Goal: Book appointment/travel/reservation

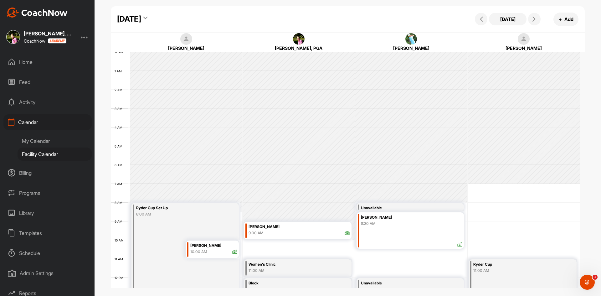
scroll to position [108, 0]
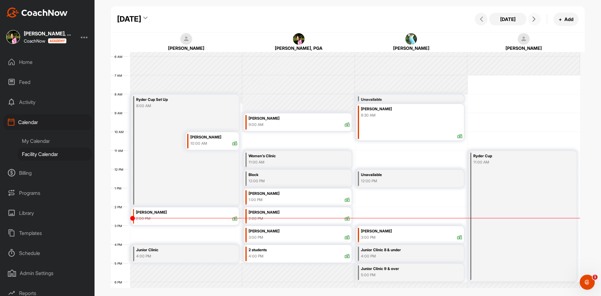
click at [531, 19] on icon at bounding box center [533, 19] width 5 height 5
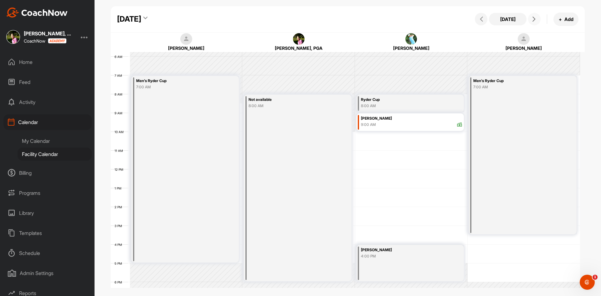
click at [531, 19] on icon at bounding box center [533, 19] width 5 height 5
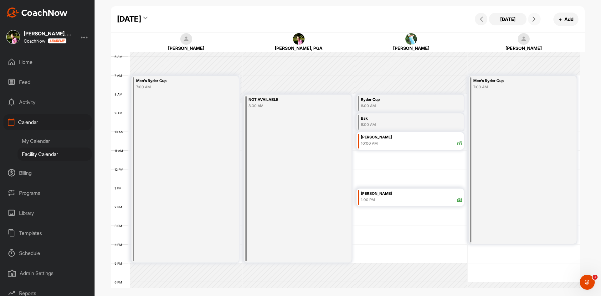
click at [427, 194] on div "[PERSON_NAME]" at bounding box center [411, 193] width 101 height 7
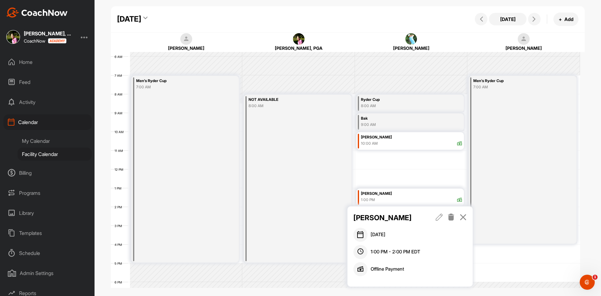
click at [463, 216] on icon at bounding box center [462, 216] width 7 height 7
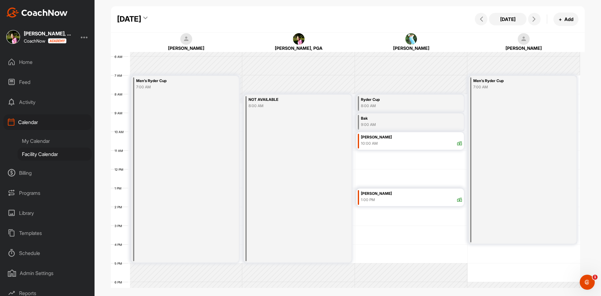
click at [373, 172] on div "12 AM 1 AM 2 AM 3 AM 4 AM 5 AM 6 AM 7 AM 8 AM 9 AM 10 AM 11 AM 12 PM 1 PM 2 PM …" at bounding box center [345, 169] width 469 height 451
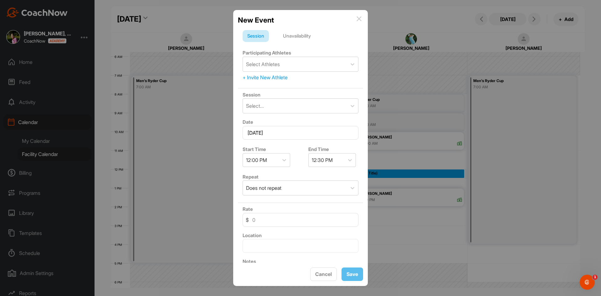
click at [296, 35] on div "Unavailability" at bounding box center [296, 36] width 37 height 12
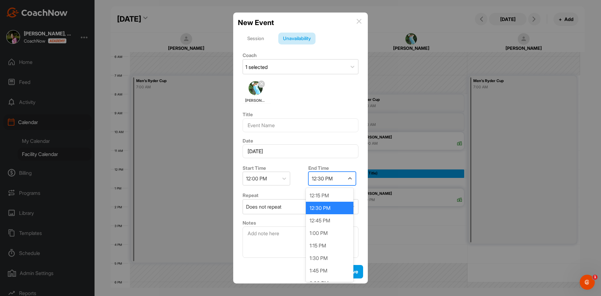
click at [331, 178] on div "12:30 PM" at bounding box center [322, 179] width 21 height 8
click at [331, 238] on div "1:00 PM" at bounding box center [330, 233] width 48 height 13
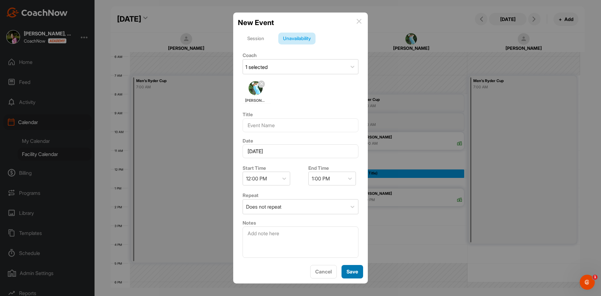
click at [352, 268] on span "Save" at bounding box center [352, 271] width 12 height 6
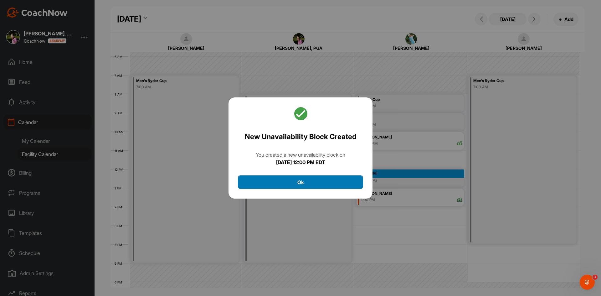
click at [332, 184] on button "Ok" at bounding box center [300, 181] width 125 height 13
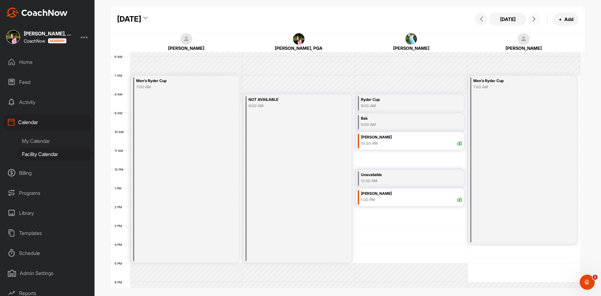
click at [534, 18] on icon at bounding box center [533, 19] width 5 height 5
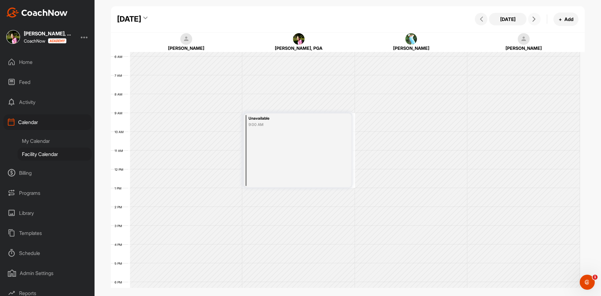
click at [534, 18] on icon at bounding box center [533, 19] width 5 height 5
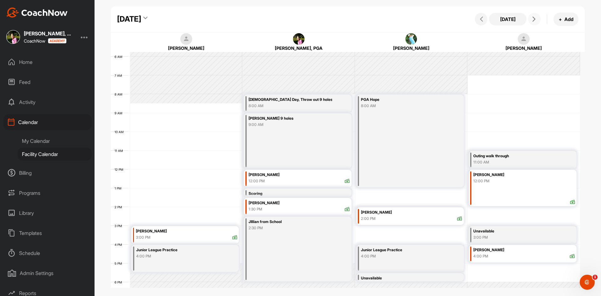
click at [532, 18] on icon at bounding box center [533, 19] width 5 height 5
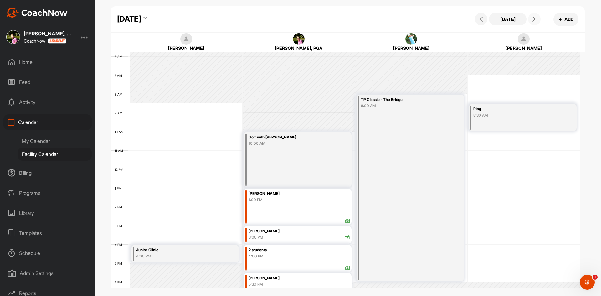
click at [532, 18] on icon at bounding box center [533, 19] width 5 height 5
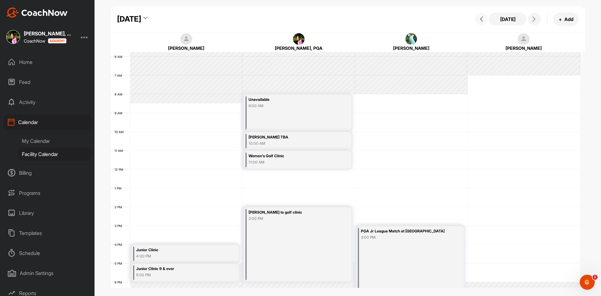
click at [479, 22] on button at bounding box center [481, 19] width 13 height 13
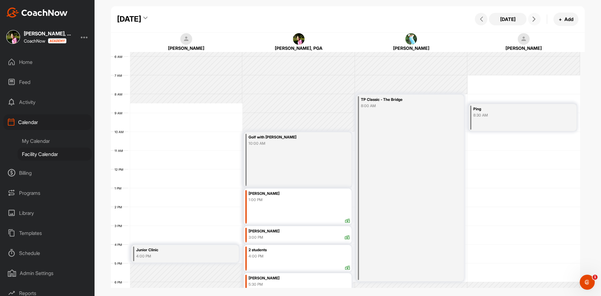
click at [533, 18] on icon at bounding box center [533, 19] width 5 height 5
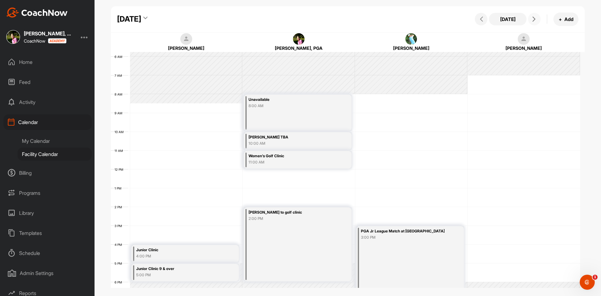
click at [533, 18] on icon at bounding box center [533, 19] width 5 height 5
